Goal: Transaction & Acquisition: Purchase product/service

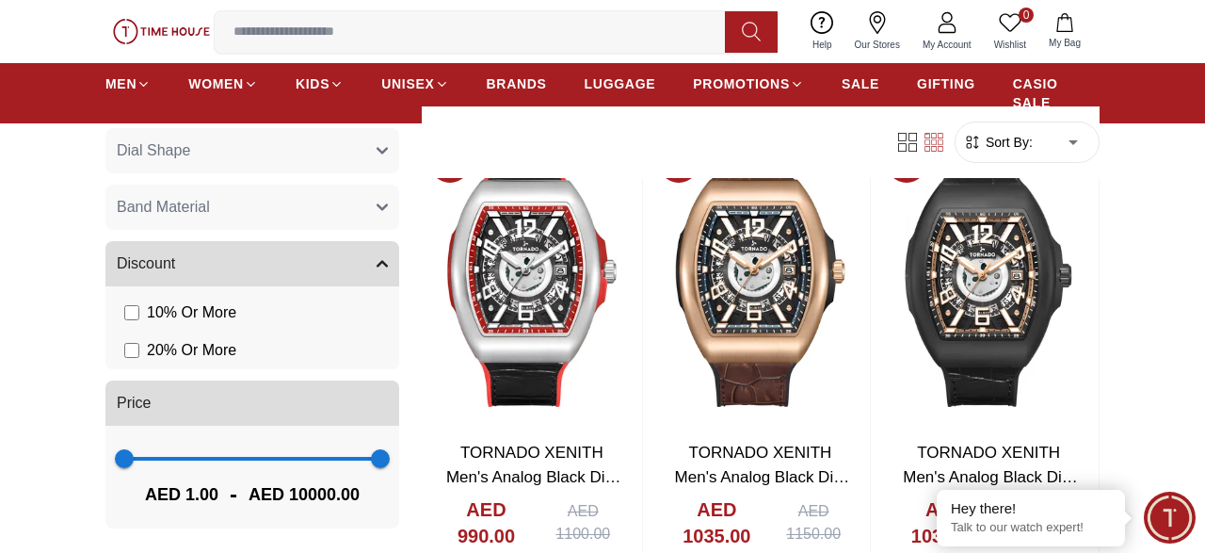
scroll to position [1371, 0]
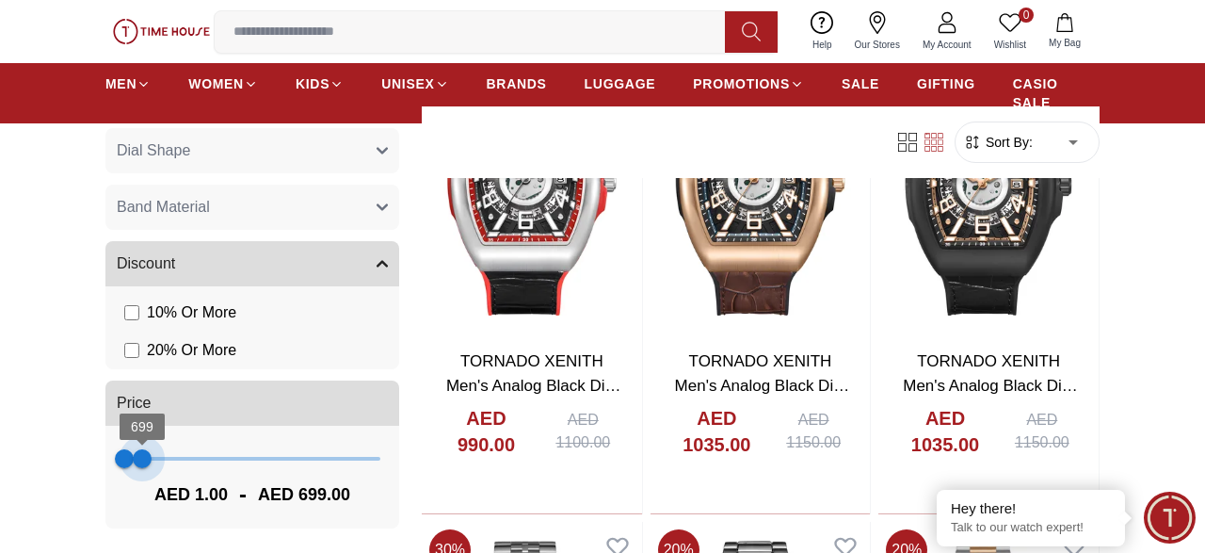
type input "***"
drag, startPoint x: 370, startPoint y: 464, endPoint x: 138, endPoint y: 490, distance: 233.1
click at [138, 490] on div "1 552 AED 1.00 - AED 552.00" at bounding box center [252, 476] width 294 height 103
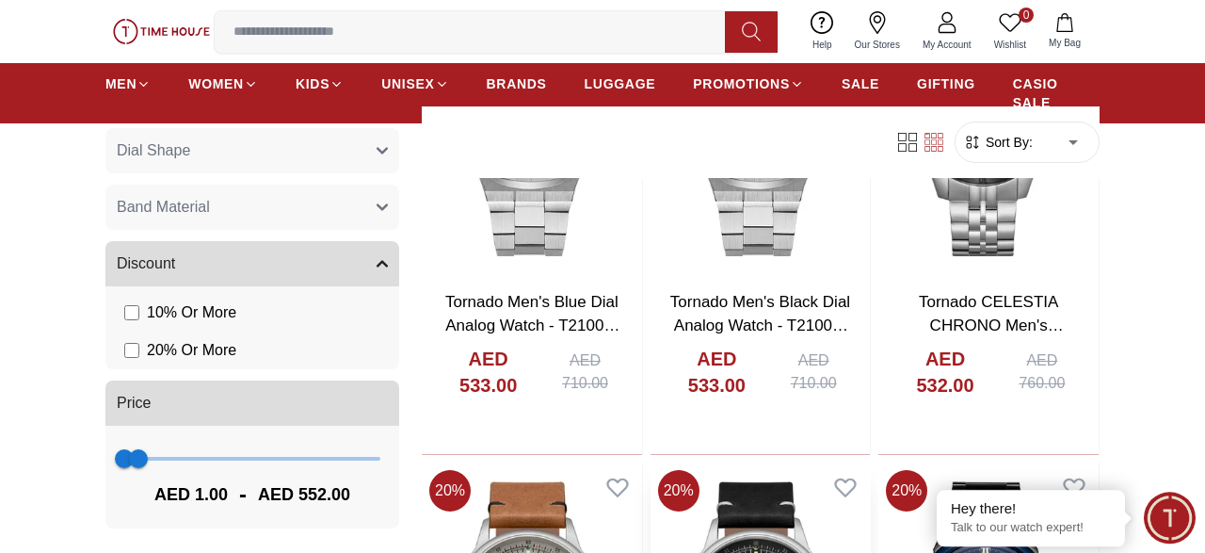
scroll to position [2447, 0]
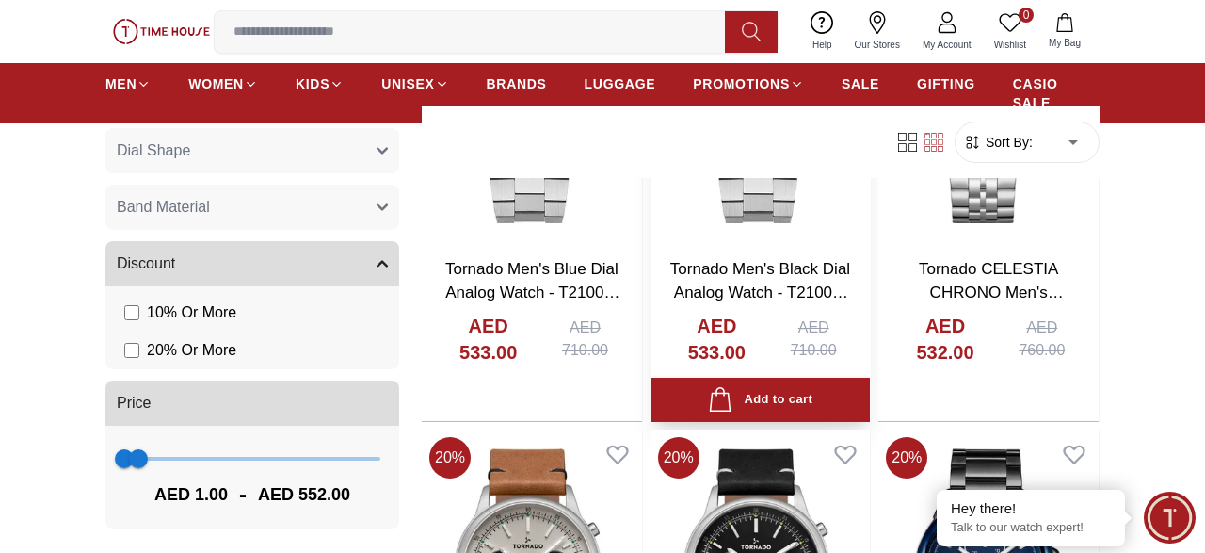
click at [754, 295] on link "Tornado Men's Black Dial Analog Watch - T21001-SBSB" at bounding box center [760, 293] width 180 height 66
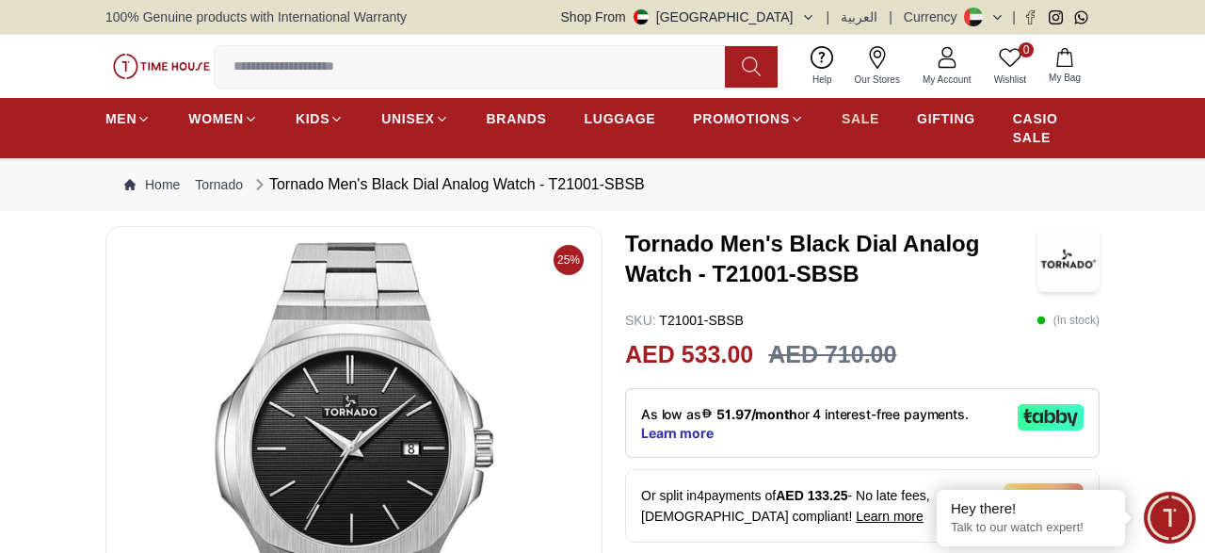
click at [869, 118] on span "SALE" at bounding box center [861, 118] width 38 height 19
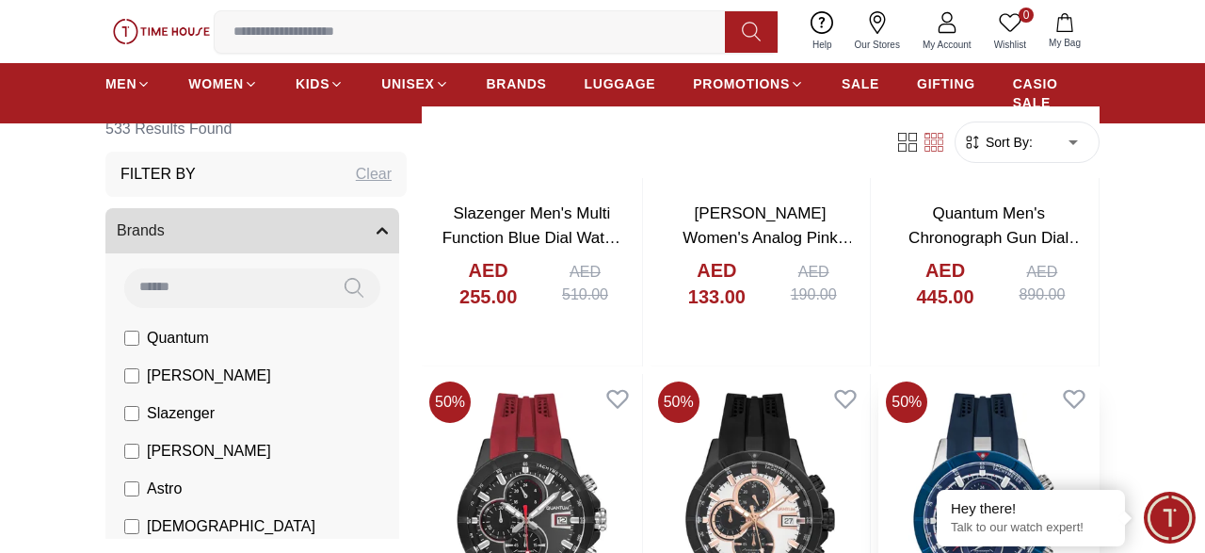
scroll to position [881, 0]
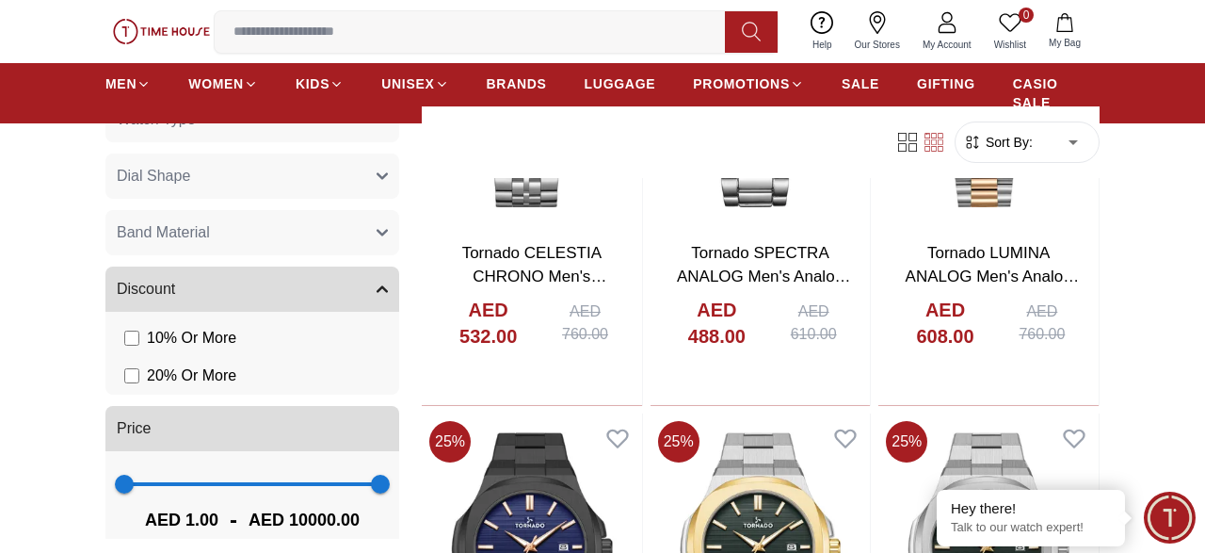
scroll to position [407, 0]
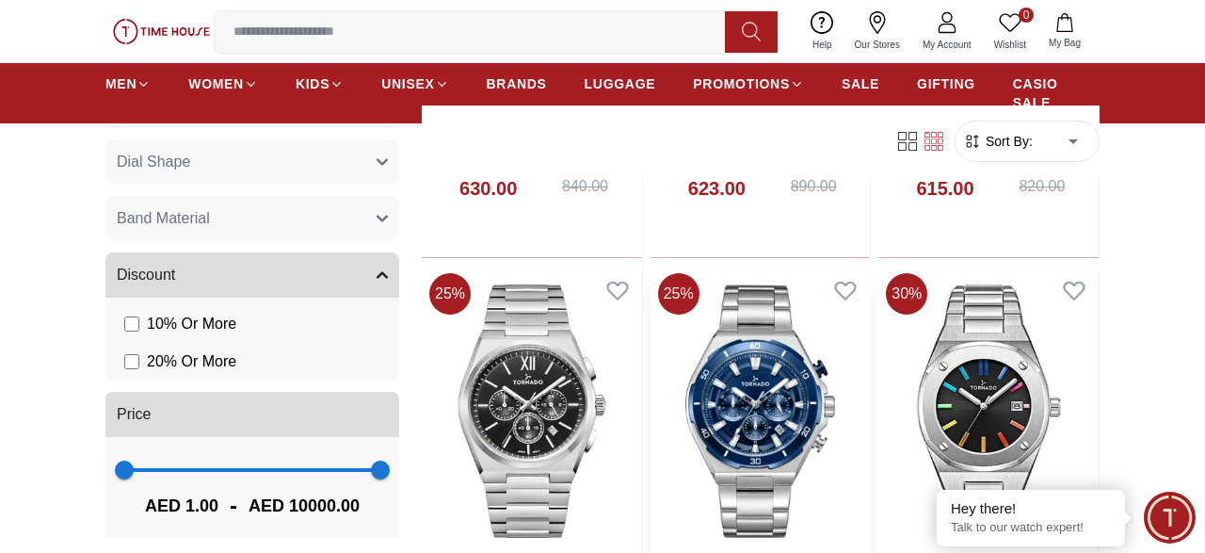
scroll to position [2643, 0]
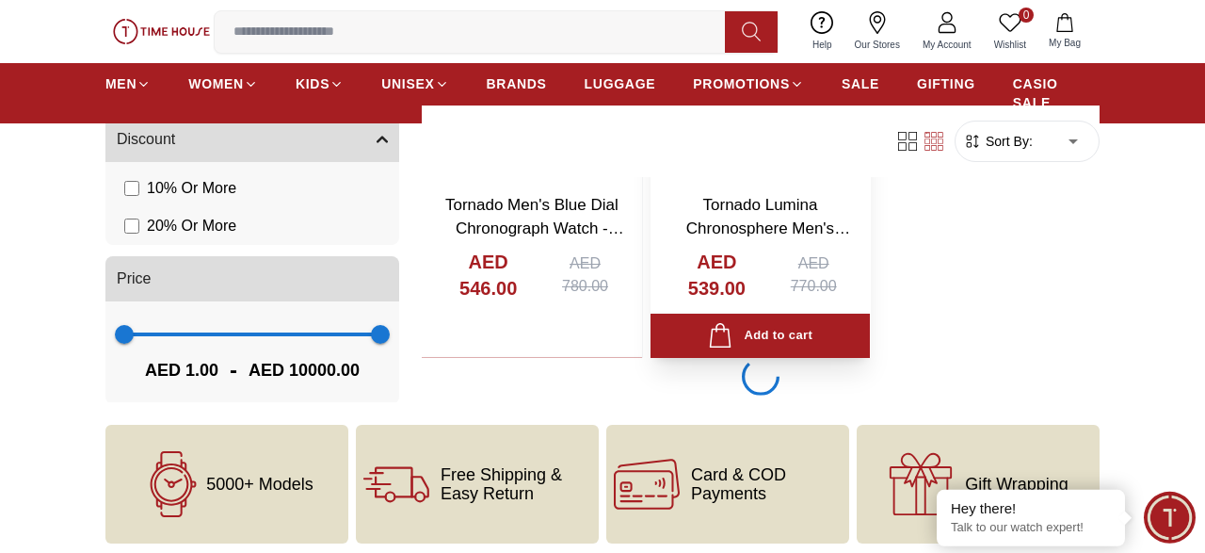
scroll to position [4014, 0]
